Goal: Check status

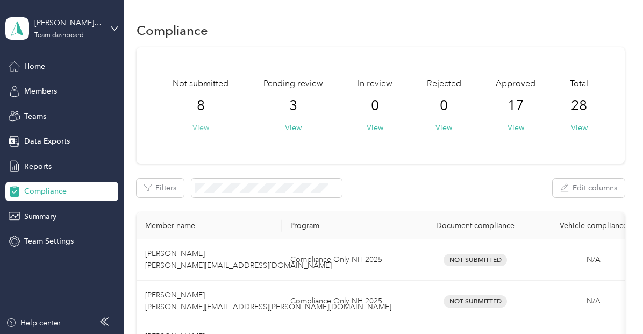
click at [201, 131] on button "View" at bounding box center [201, 127] width 17 height 11
click at [517, 130] on button "View" at bounding box center [516, 127] width 17 height 11
